Goal: Information Seeking & Learning: Learn about a topic

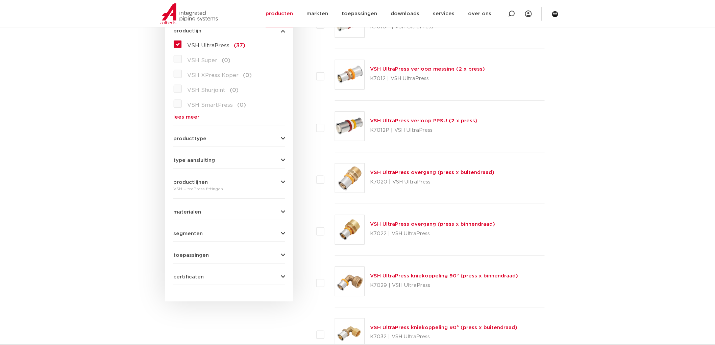
scroll to position [188, 0]
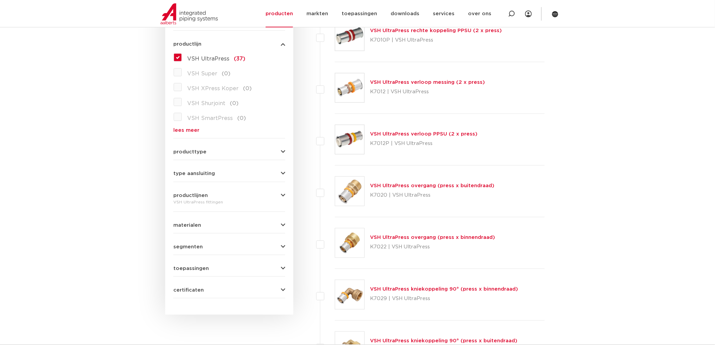
click at [398, 239] on link "VSH UltraPress overgang (press x binnendraad)" at bounding box center [432, 237] width 125 height 5
click at [410, 236] on link "VSH UltraPress overgang (press x binnendraad)" at bounding box center [432, 237] width 125 height 5
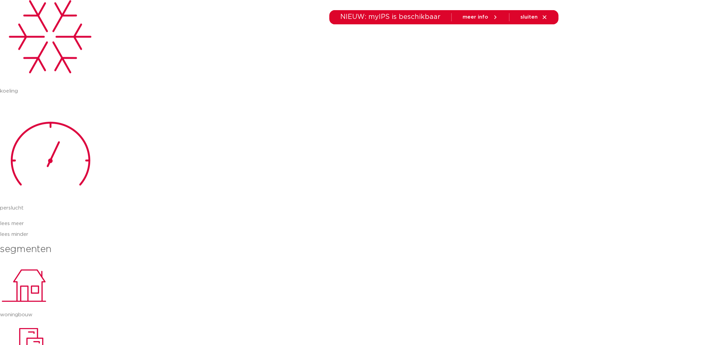
scroll to position [939, 0]
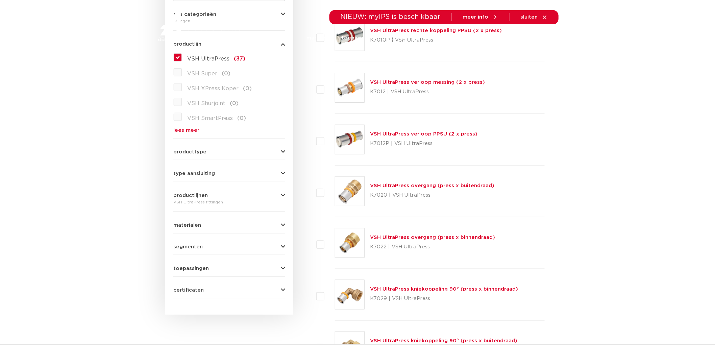
click at [348, 194] on img at bounding box center [349, 191] width 29 height 29
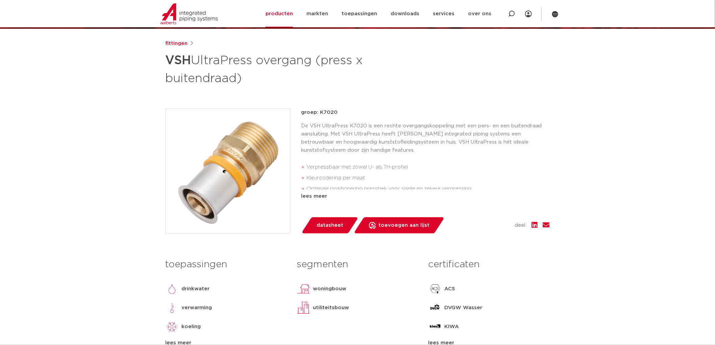
scroll to position [75, 0]
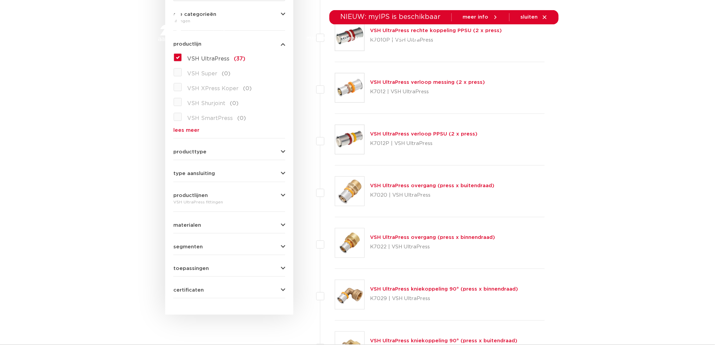
click at [352, 244] on img at bounding box center [349, 243] width 29 height 29
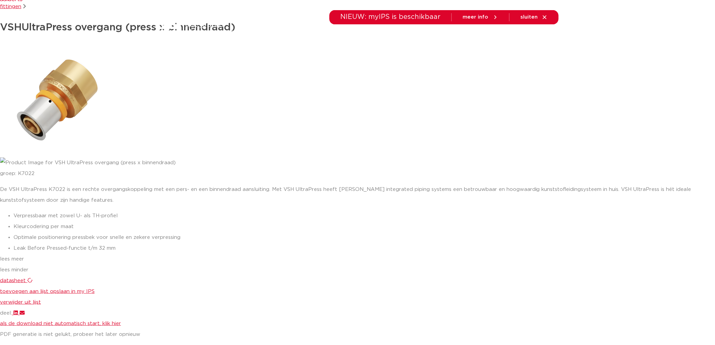
scroll to position [225, 0]
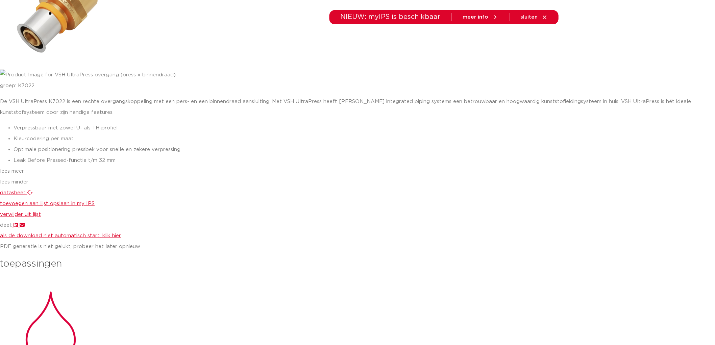
drag, startPoint x: 89, startPoint y: 205, endPoint x: 42, endPoint y: 212, distance: 47.2
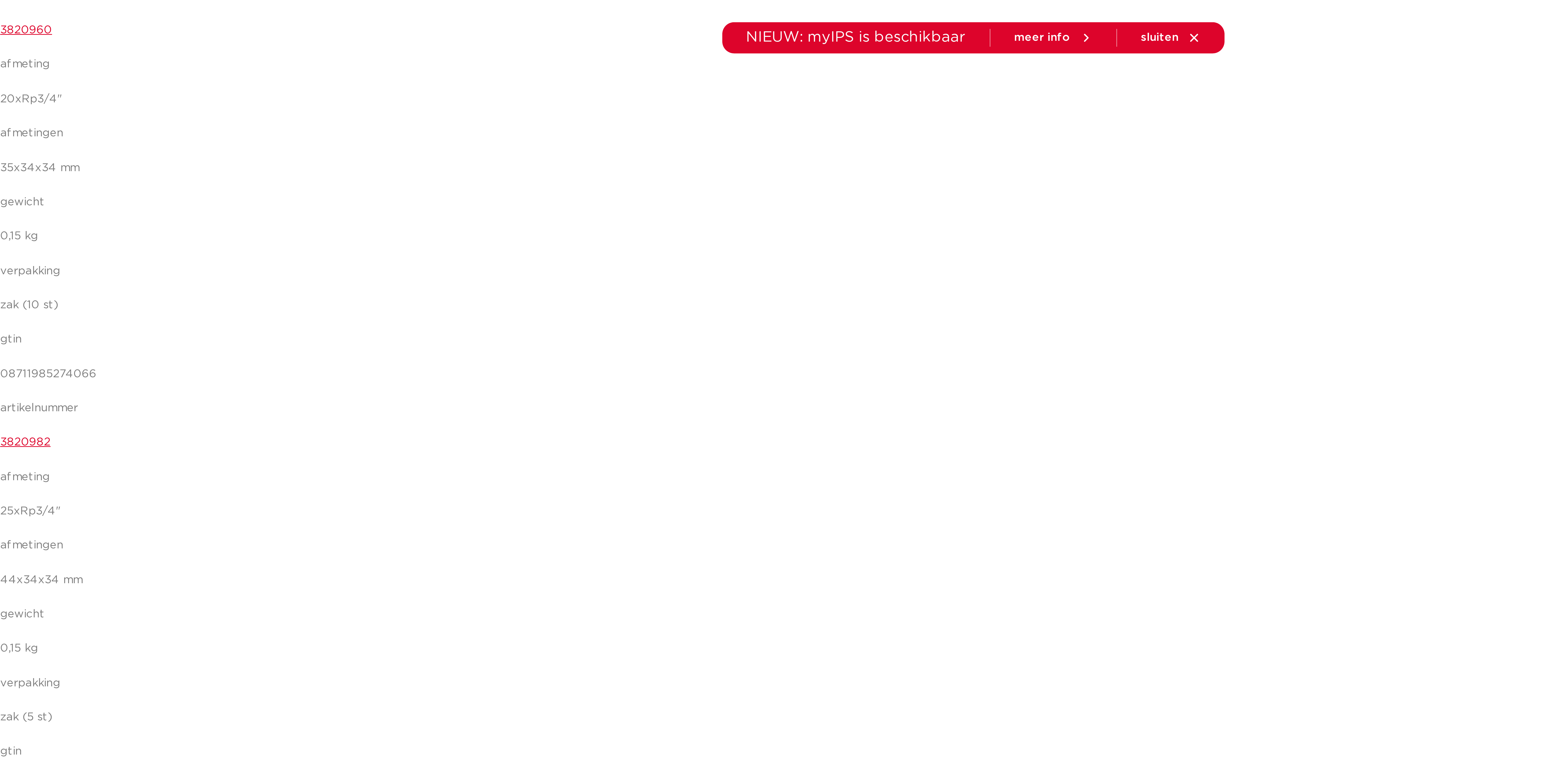
scroll to position [678, 0]
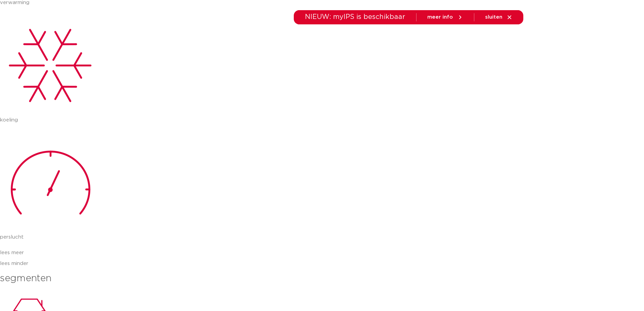
drag, startPoint x: 354, startPoint y: 154, endPoint x: 479, endPoint y: 209, distance: 135.8
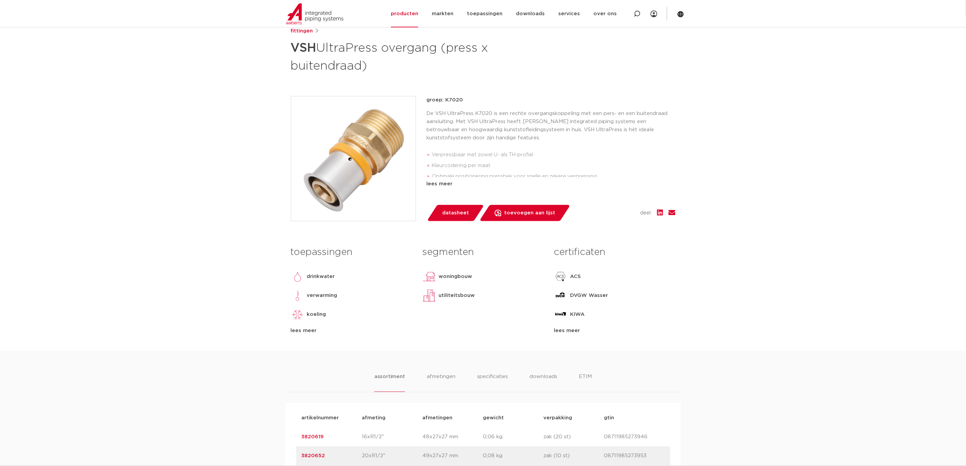
scroll to position [101, 0]
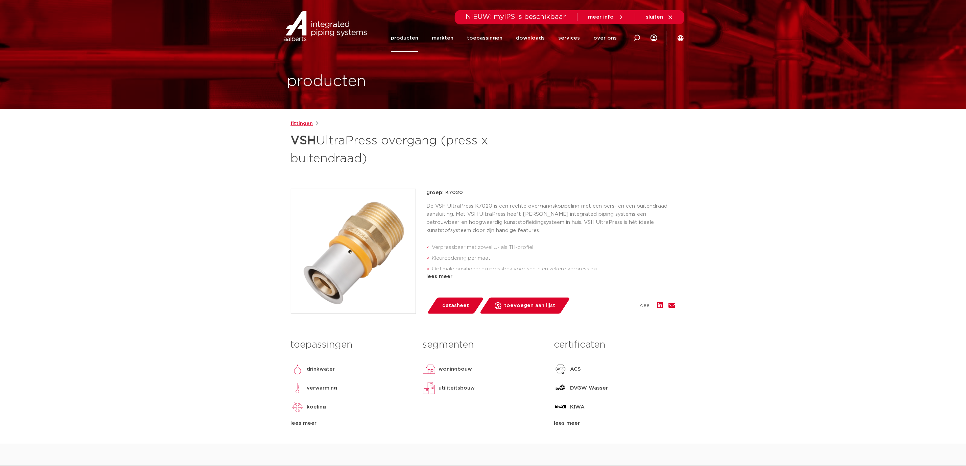
click at [308, 124] on link "fittingen" at bounding box center [302, 124] width 22 height 8
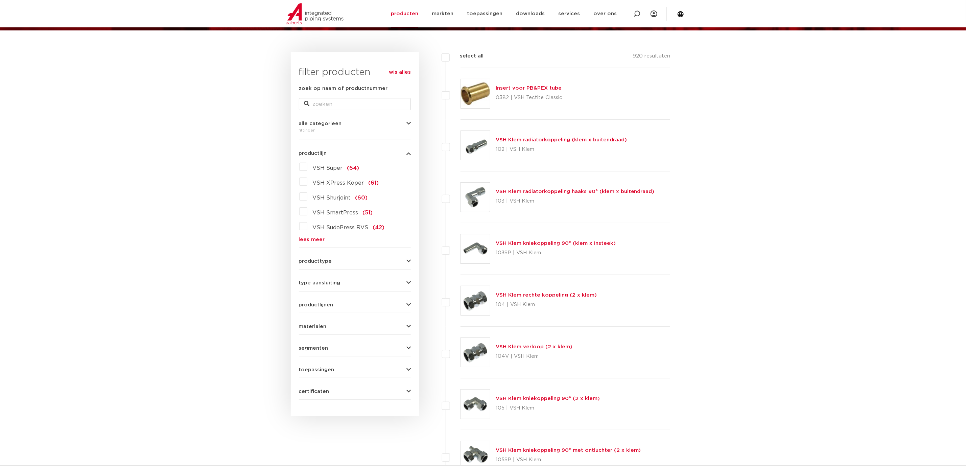
scroll to position [101, 0]
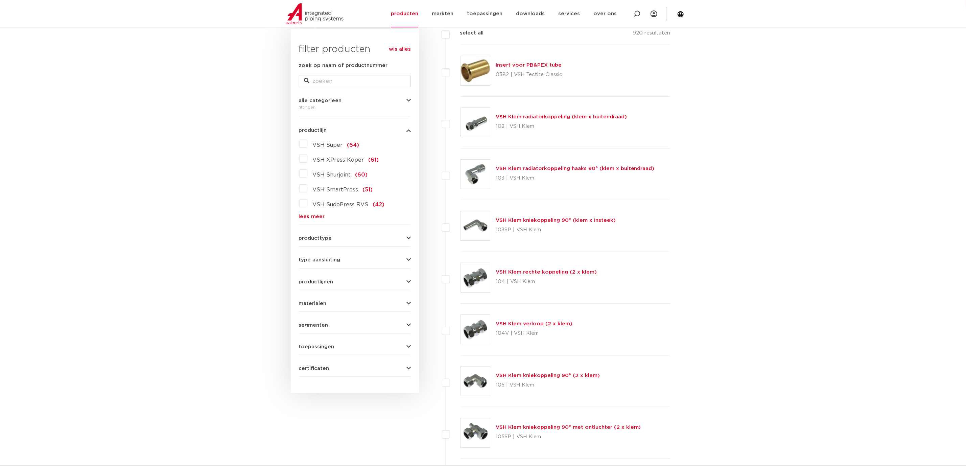
click at [302, 150] on div "VSH Super (64) VSH XPress Koper (61) VSH Shurjoint (60) VSH SmartPress (51) VSH…" at bounding box center [355, 178] width 112 height 81
click at [307, 145] on label "VSH Super (64)" at bounding box center [333, 143] width 52 height 11
click at [0, 0] on input "VSH Super (64)" at bounding box center [0, 0] width 0 height 0
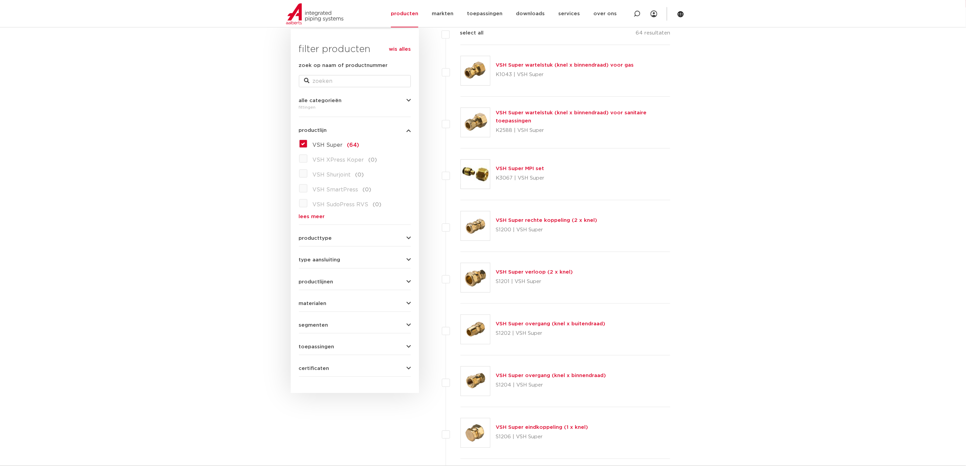
click at [307, 146] on label "VSH Super (64)" at bounding box center [333, 143] width 52 height 11
click at [0, 0] on input "VSH Super (64)" at bounding box center [0, 0] width 0 height 0
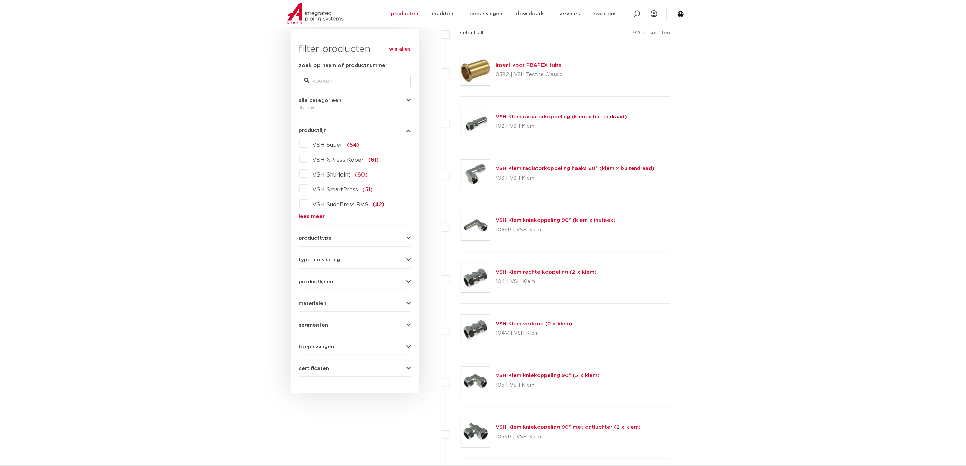
click at [310, 217] on link "lees meer" at bounding box center [355, 216] width 112 height 5
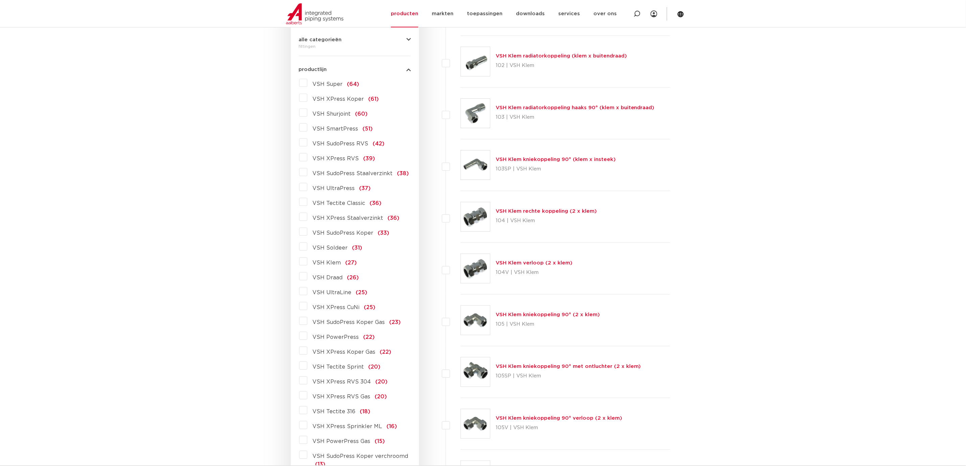
scroll to position [203, 0]
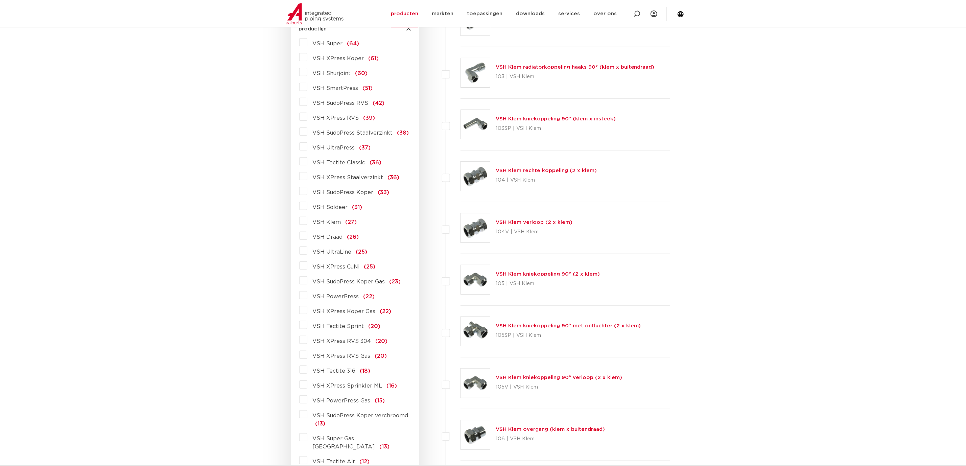
click at [349, 295] on span "VSH PowerPress" at bounding box center [336, 296] width 46 height 5
click at [0, 0] on input "VSH PowerPress (22)" at bounding box center [0, 0] width 0 height 0
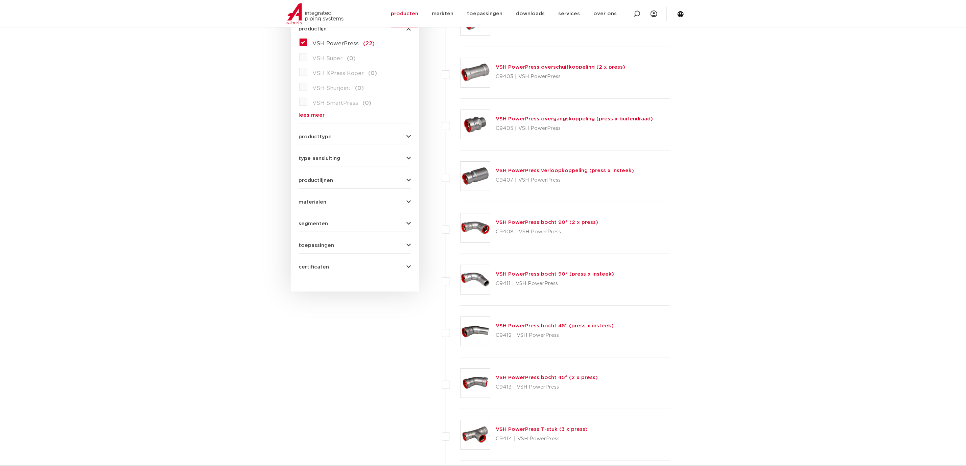
click at [318, 43] on span "VSH PowerPress" at bounding box center [336, 43] width 46 height 5
click at [307, 44] on label "VSH PowerPress (22)" at bounding box center [341, 42] width 68 height 11
click at [0, 0] on input "VSH PowerPress (22)" at bounding box center [0, 0] width 0 height 0
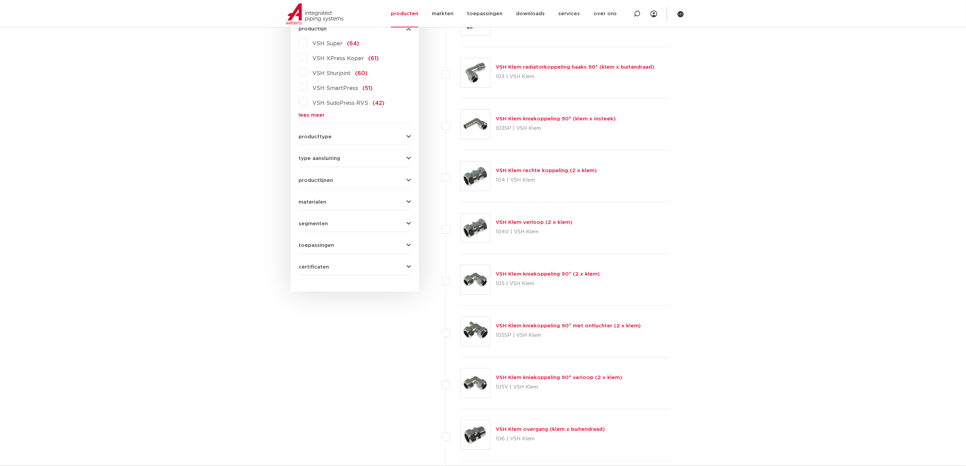
click at [309, 117] on link "lees meer" at bounding box center [355, 115] width 112 height 5
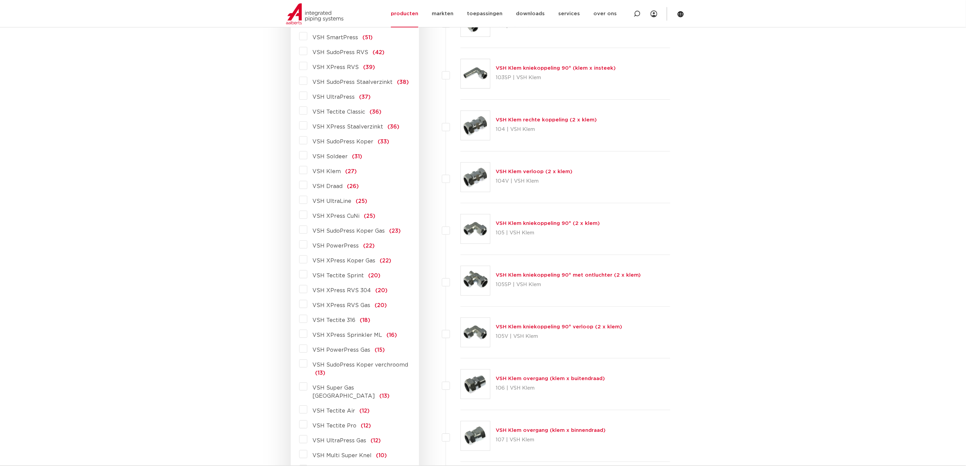
scroll to position [203, 0]
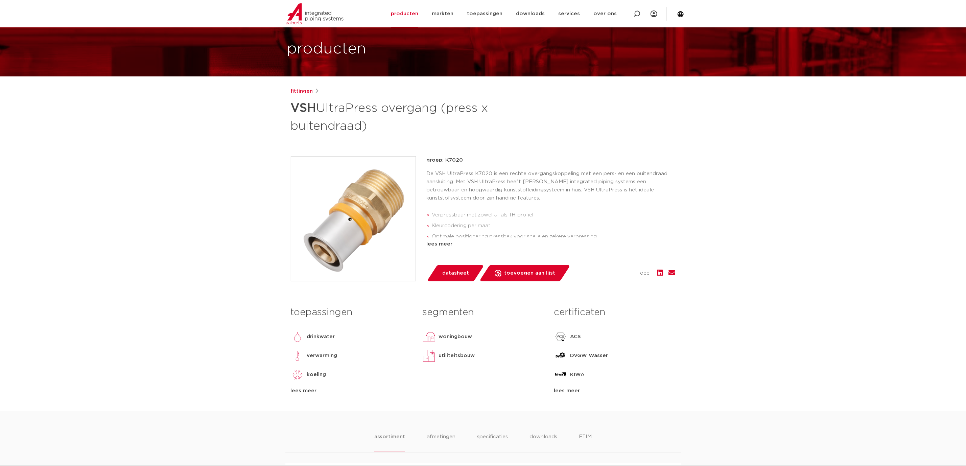
scroll to position [51, 0]
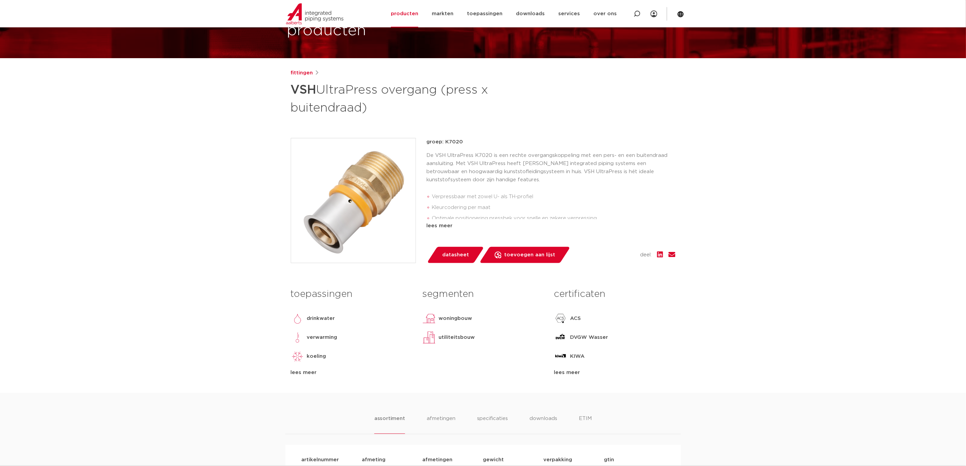
click at [444, 258] on span "datasheet" at bounding box center [455, 254] width 27 height 11
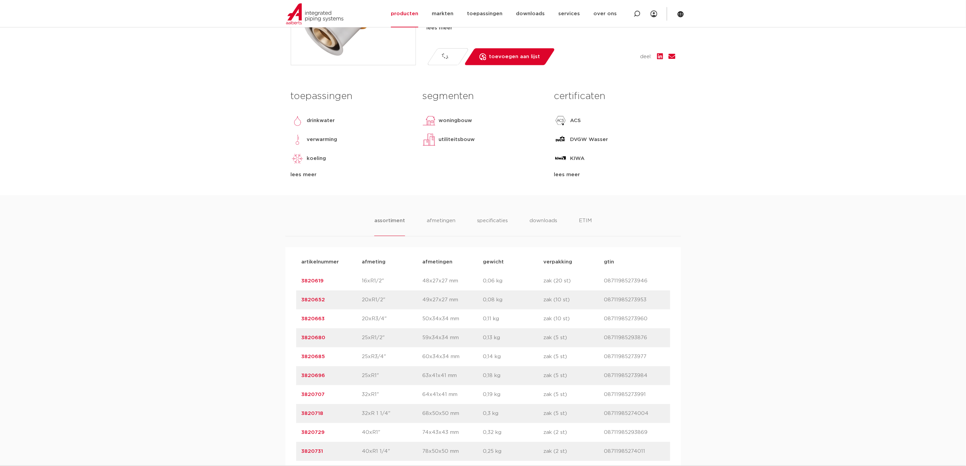
scroll to position [304, 0]
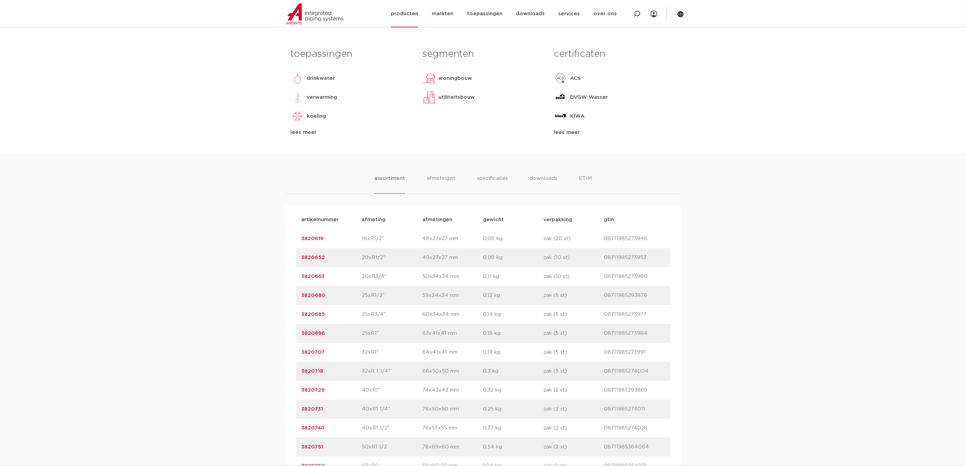
click at [416, 13] on link "producten" at bounding box center [404, 13] width 27 height 27
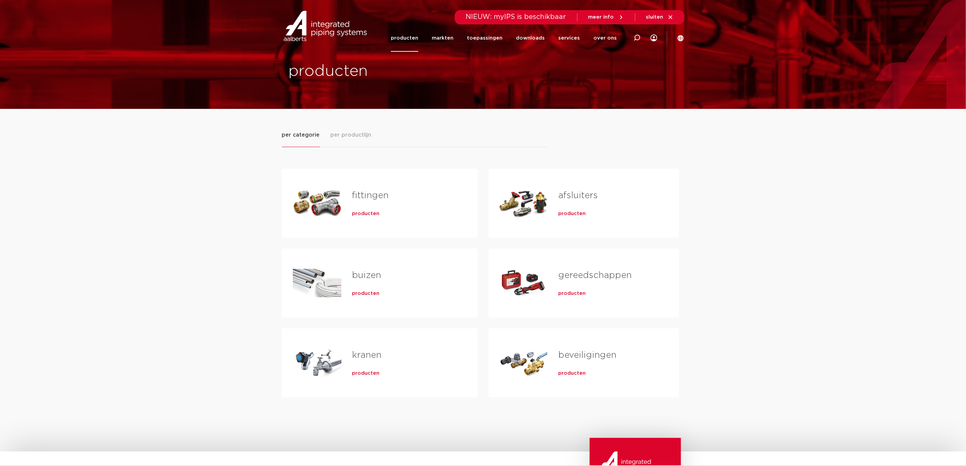
click at [443, 220] on div "fittingen producten" at bounding box center [403, 203] width 125 height 47
click at [363, 194] on link "fittingen" at bounding box center [370, 195] width 37 height 9
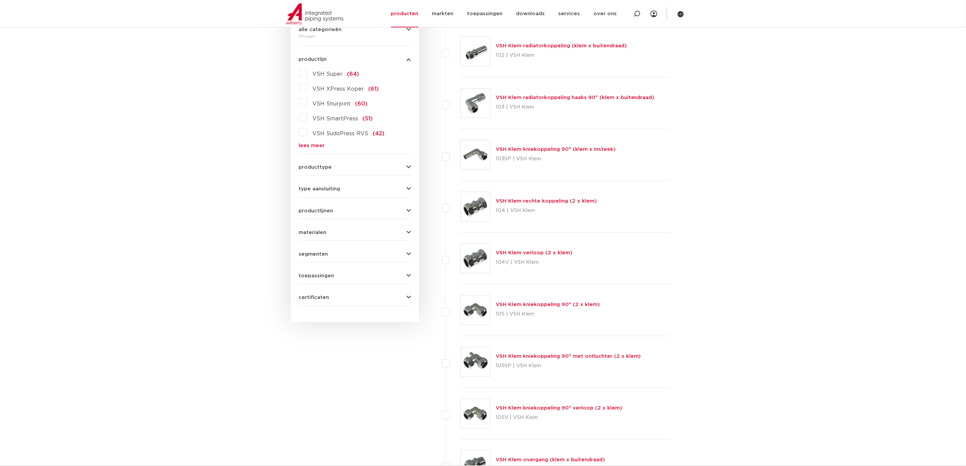
scroll to position [152, 0]
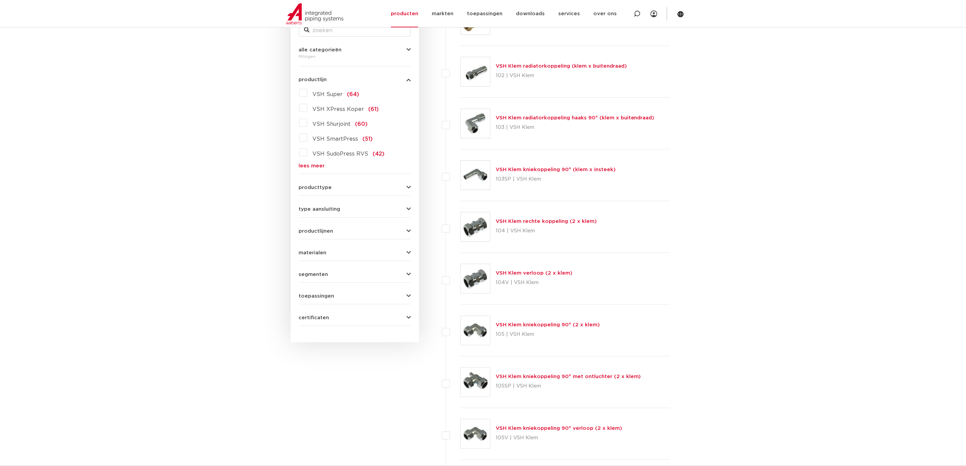
click at [318, 163] on link "lees meer" at bounding box center [355, 165] width 112 height 5
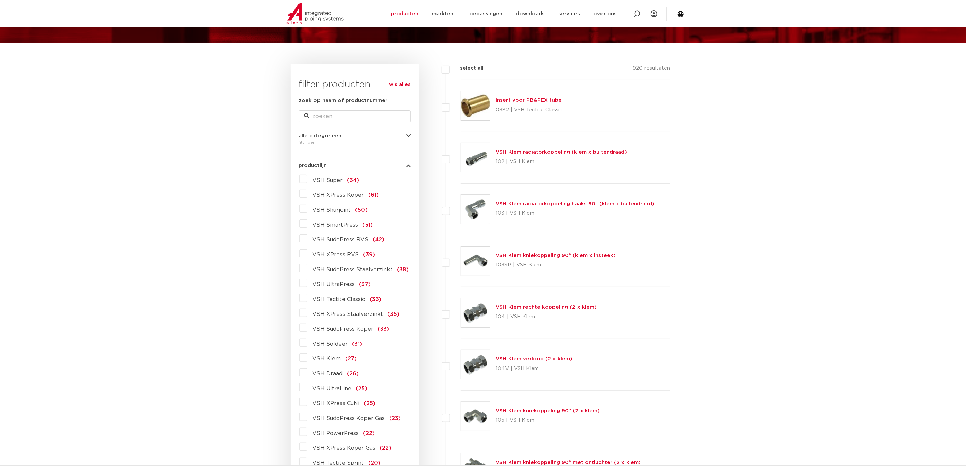
scroll to position [0, 0]
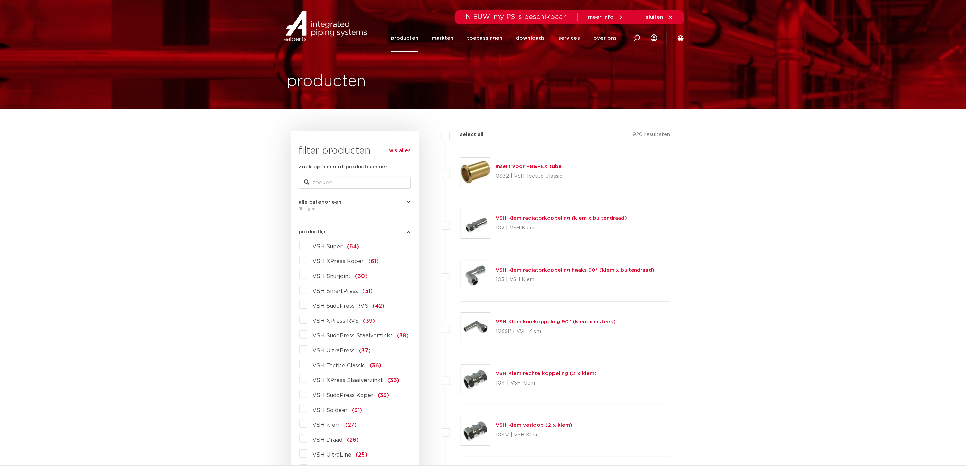
click at [351, 195] on div "alle categorieën fittingen fittingen afsluiters buizen gereedschappen kranen be…" at bounding box center [355, 203] width 112 height 19
click at [350, 185] on input "zoek op naam of productnummer" at bounding box center [355, 182] width 112 height 12
type input "ul"
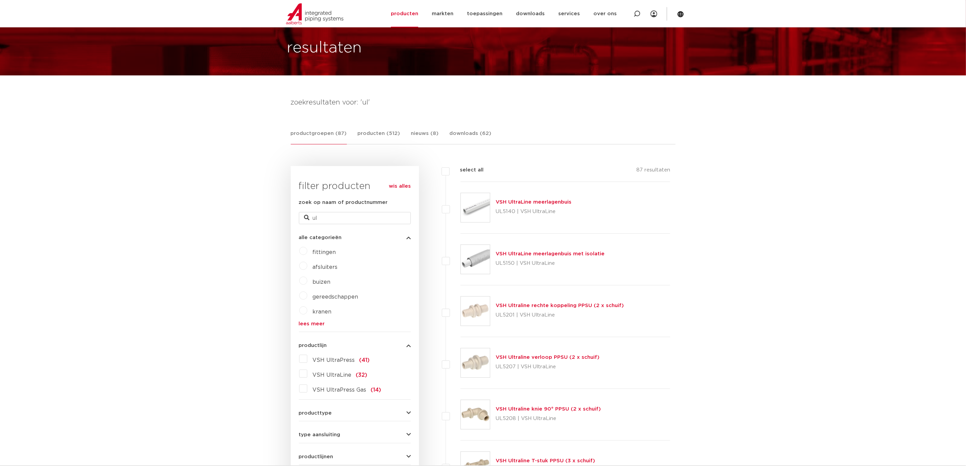
scroll to position [51, 0]
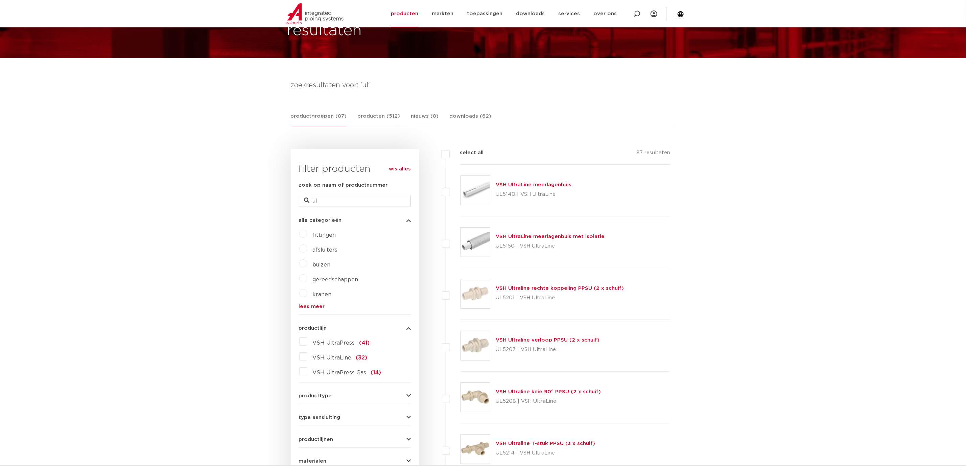
click at [307, 341] on label "VSH UltraPress (41)" at bounding box center [338, 341] width 63 height 11
click at [0, 0] on input "VSH UltraPress (41)" at bounding box center [0, 0] width 0 height 0
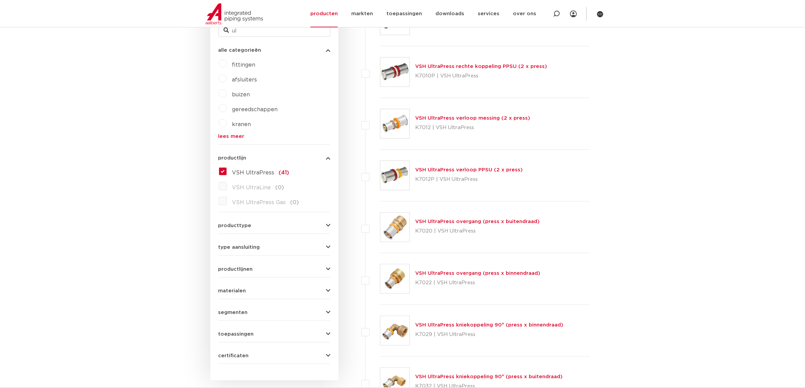
scroll to position [254, 0]
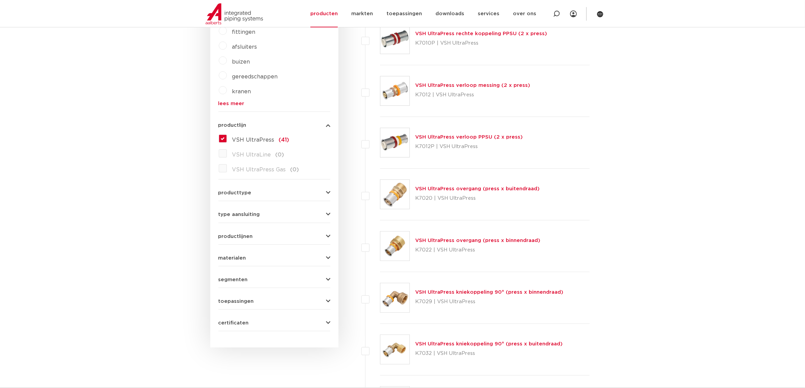
click at [391, 249] on img at bounding box center [394, 246] width 29 height 29
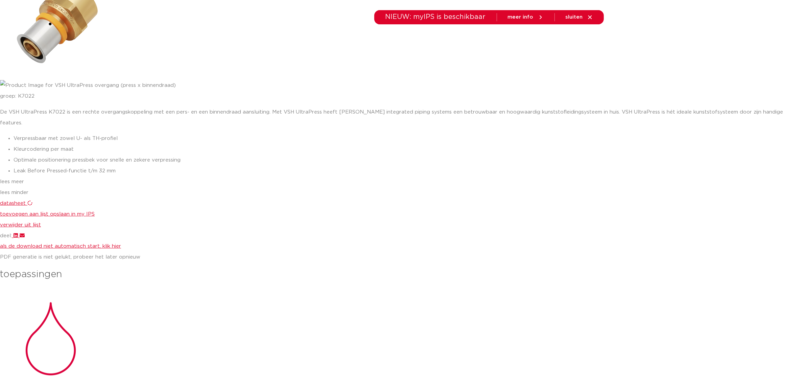
scroll to position [85, 0]
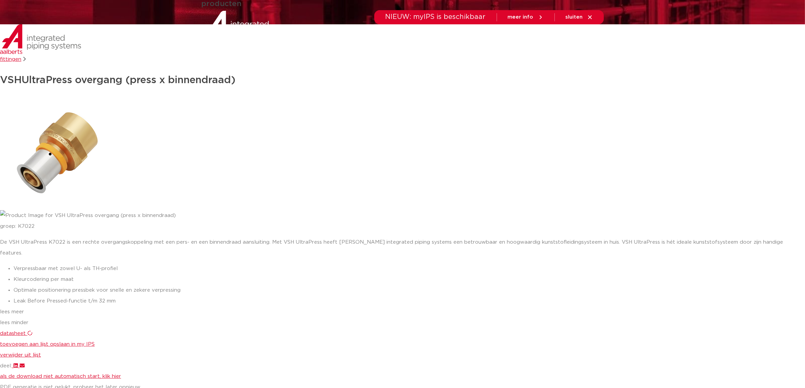
click at [27, 331] on icon at bounding box center [29, 333] width 5 height 5
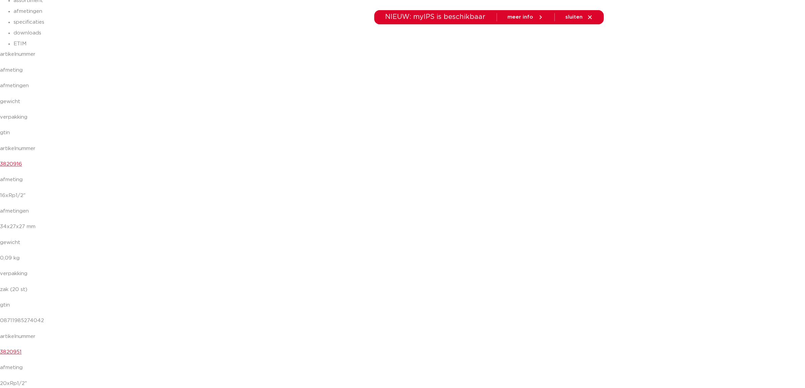
scroll to position [1902, 0]
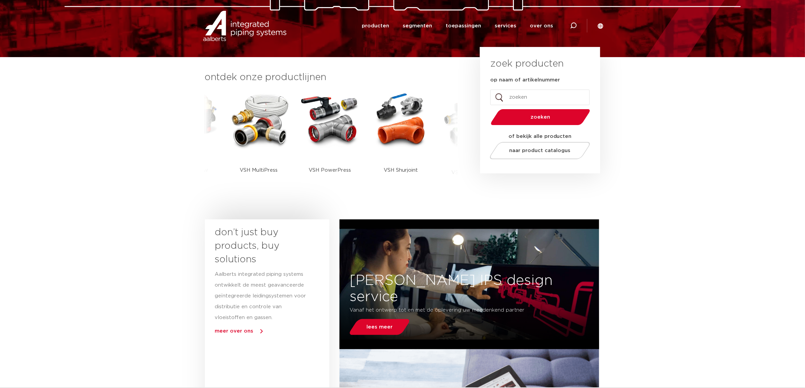
scroll to position [127, 0]
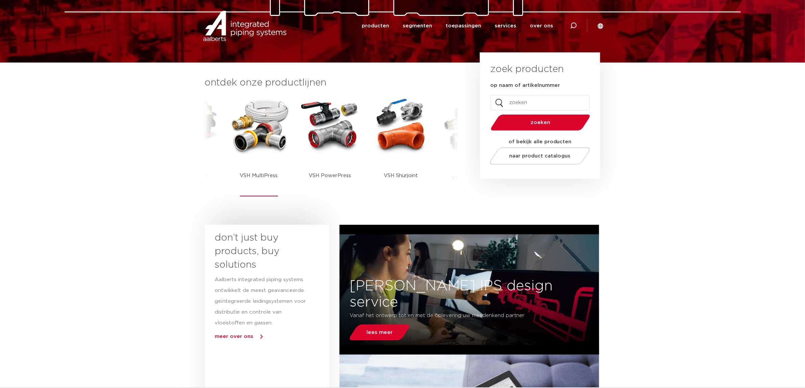
click at [259, 120] on img at bounding box center [259, 125] width 61 height 58
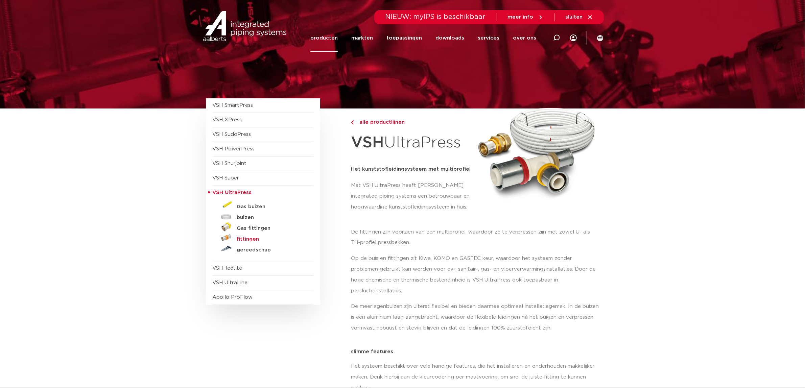
click at [237, 239] on h5 "fittingen" at bounding box center [270, 239] width 67 height 6
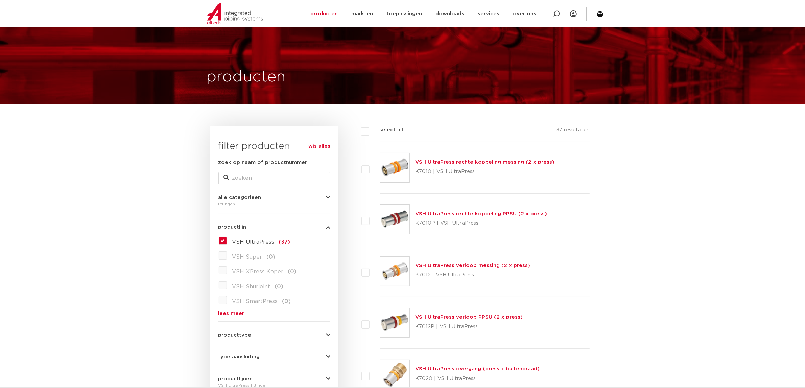
scroll to position [254, 0]
